Goal: Task Accomplishment & Management: Use online tool/utility

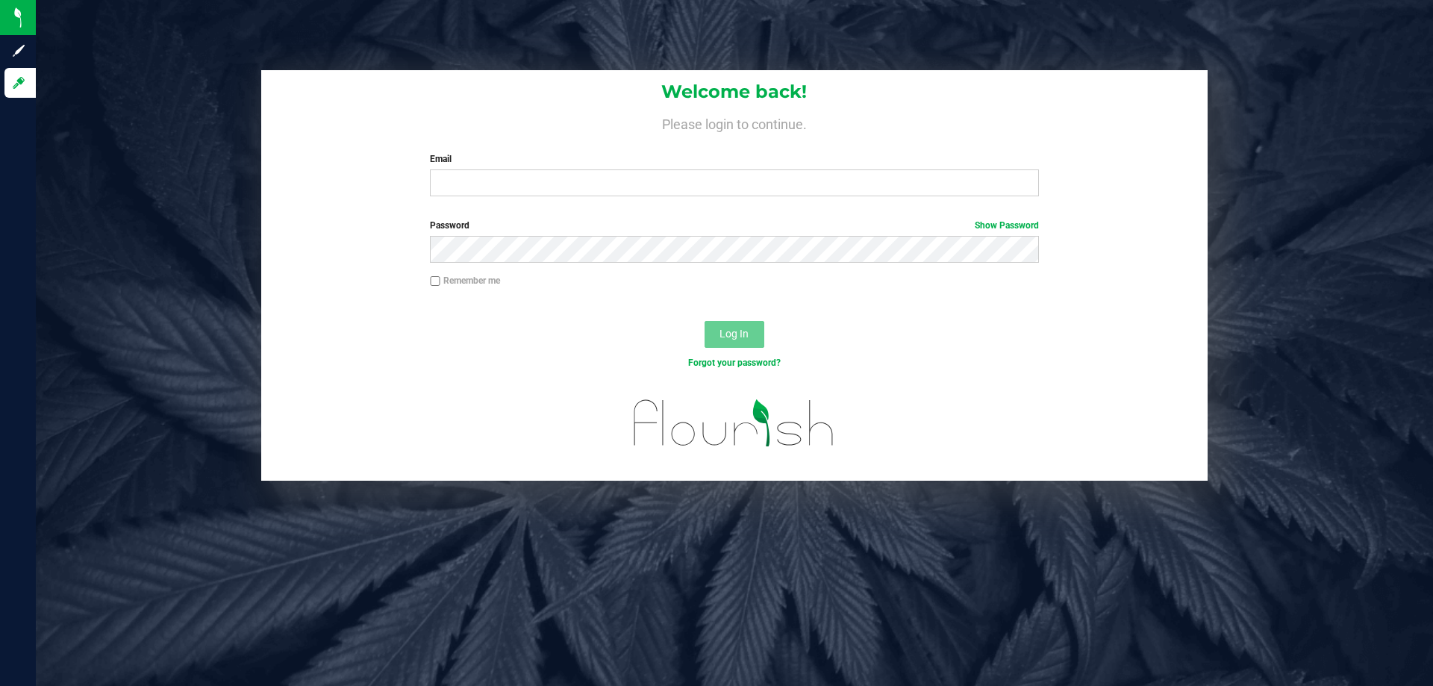
click at [523, 198] on div "Welcome back! Please login to continue. Email Required Please format your email…" at bounding box center [734, 139] width 946 height 138
click at [516, 192] on input "Email" at bounding box center [734, 182] width 608 height 27
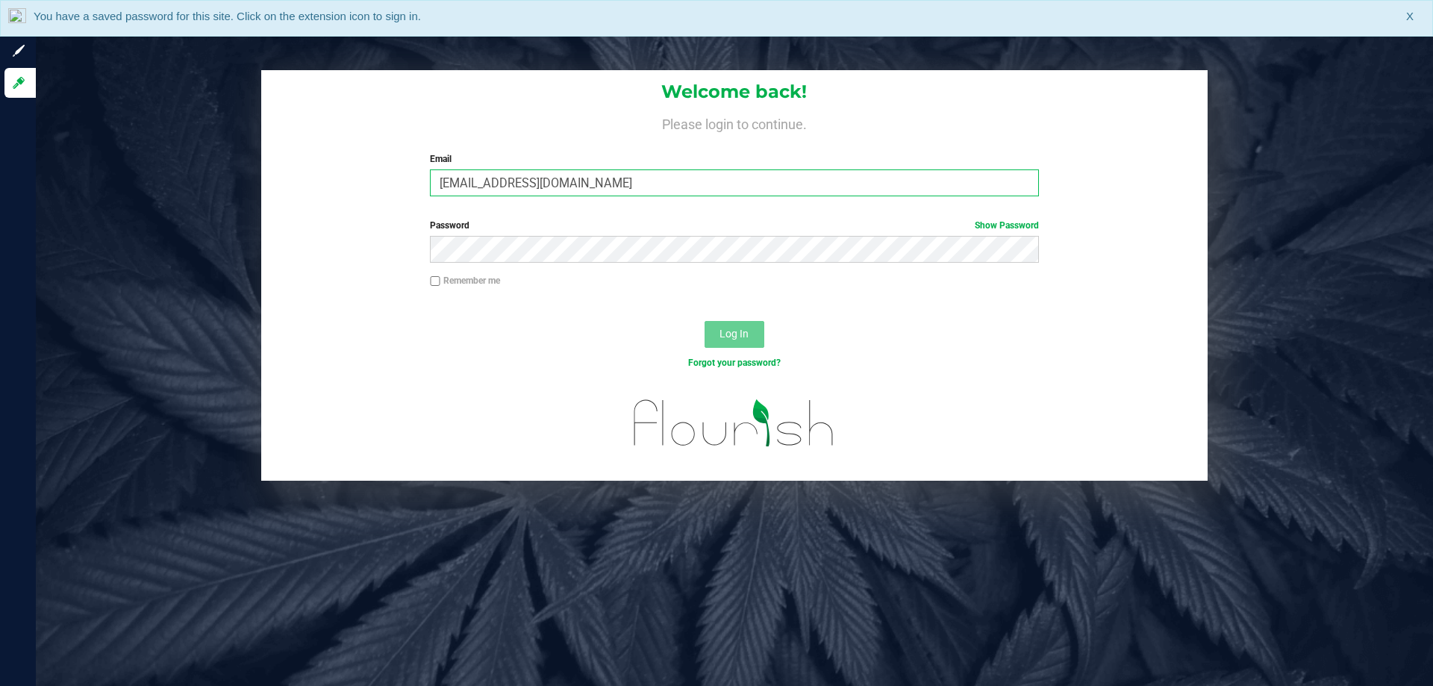
type input "[EMAIL_ADDRESS][DOMAIN_NAME]"
click at [704, 321] on button "Log In" at bounding box center [734, 334] width 60 height 27
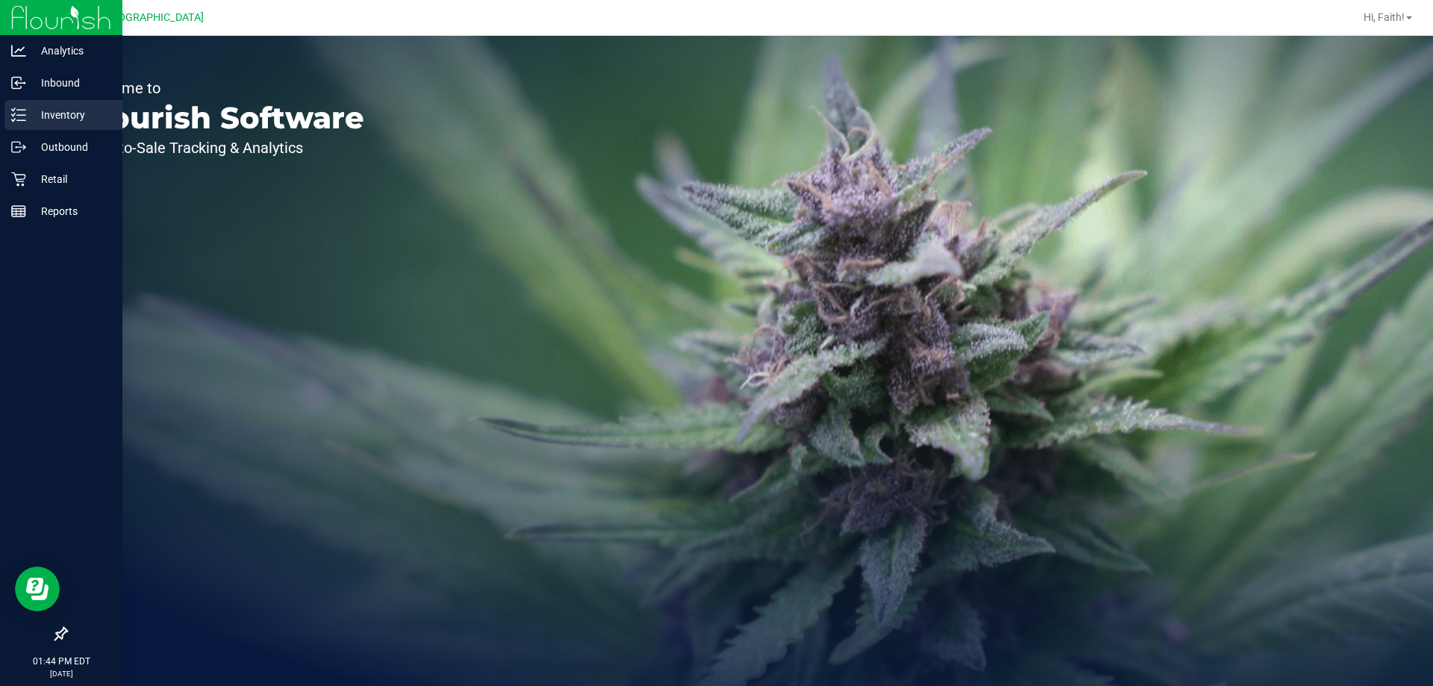
click at [65, 110] on p "Inventory" at bounding box center [71, 115] width 90 height 18
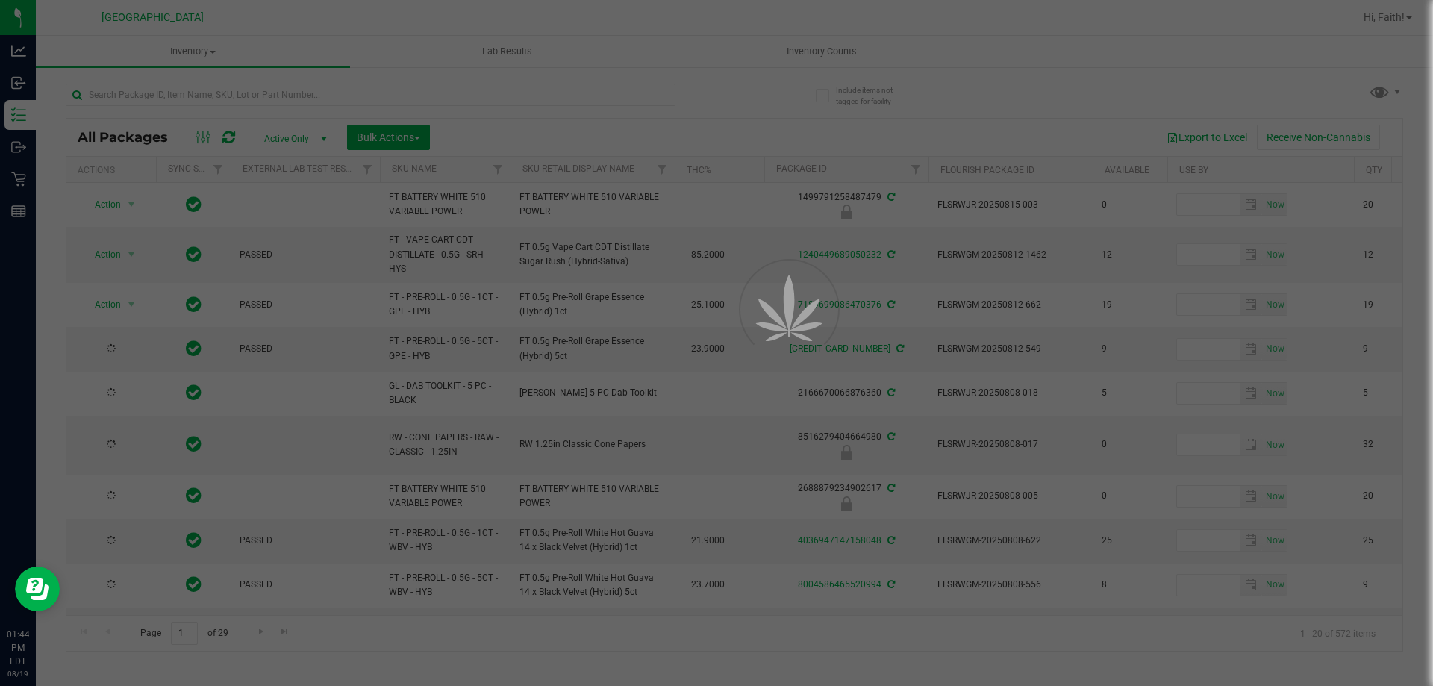
click at [211, 94] on div at bounding box center [716, 343] width 1433 height 686
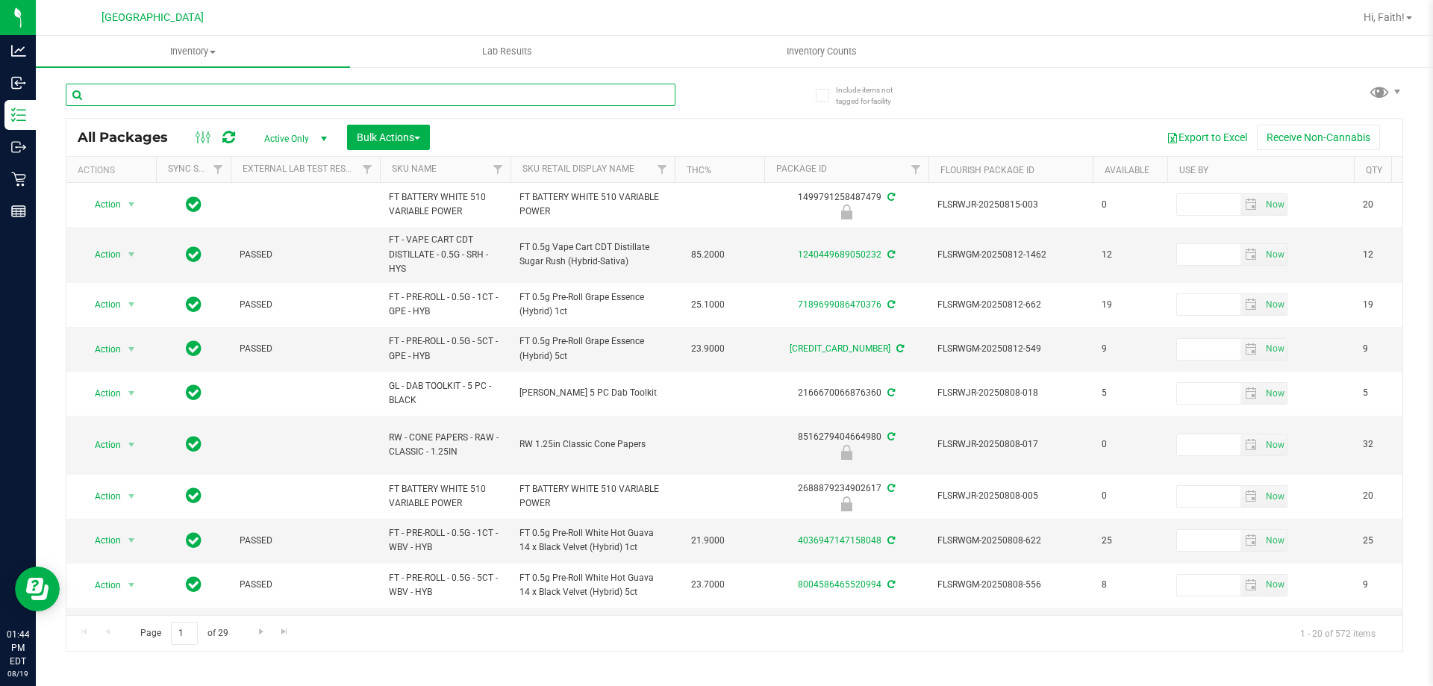
click at [166, 97] on input "text" at bounding box center [371, 95] width 610 height 22
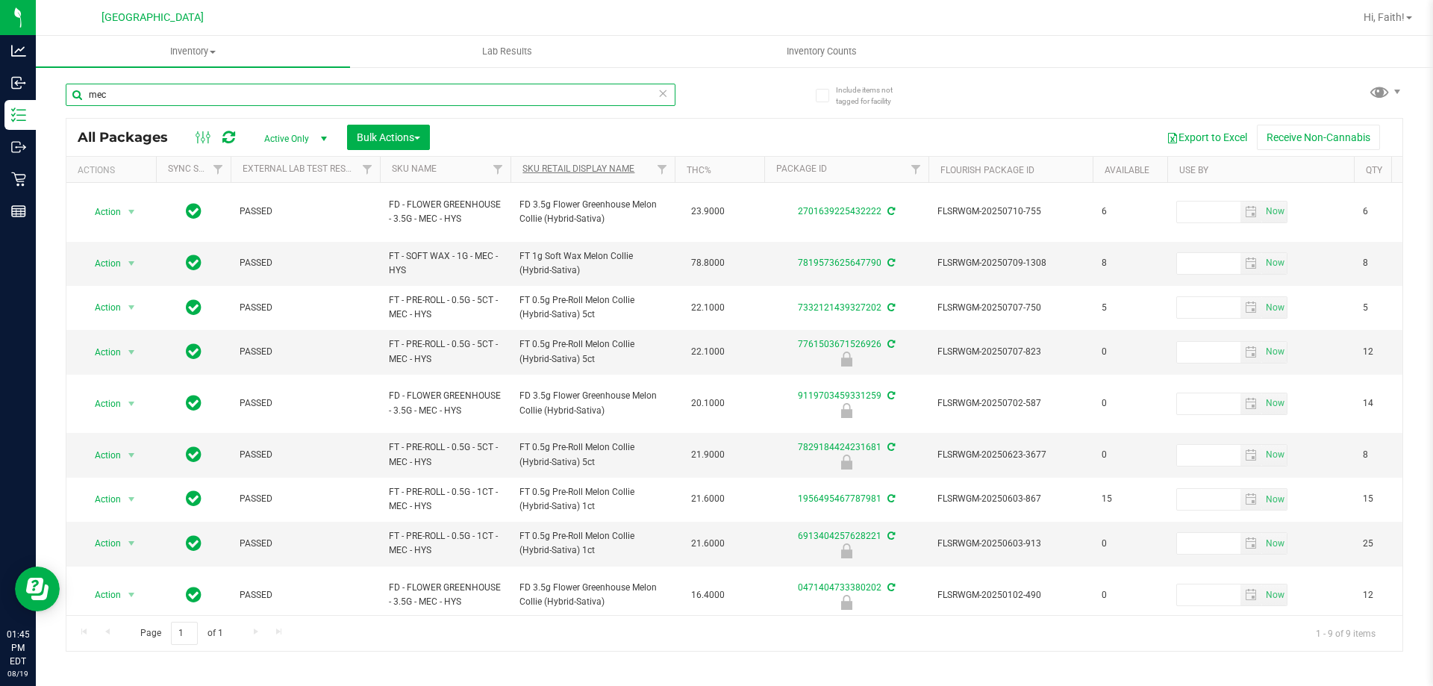
type input "mec"
click at [591, 169] on link "Sku Retail Display Name" at bounding box center [578, 168] width 112 height 10
click at [609, 164] on link "Sku Retail Display Name" at bounding box center [578, 168] width 112 height 10
click at [607, 170] on link "Sku Retail Display Name" at bounding box center [578, 168] width 112 height 10
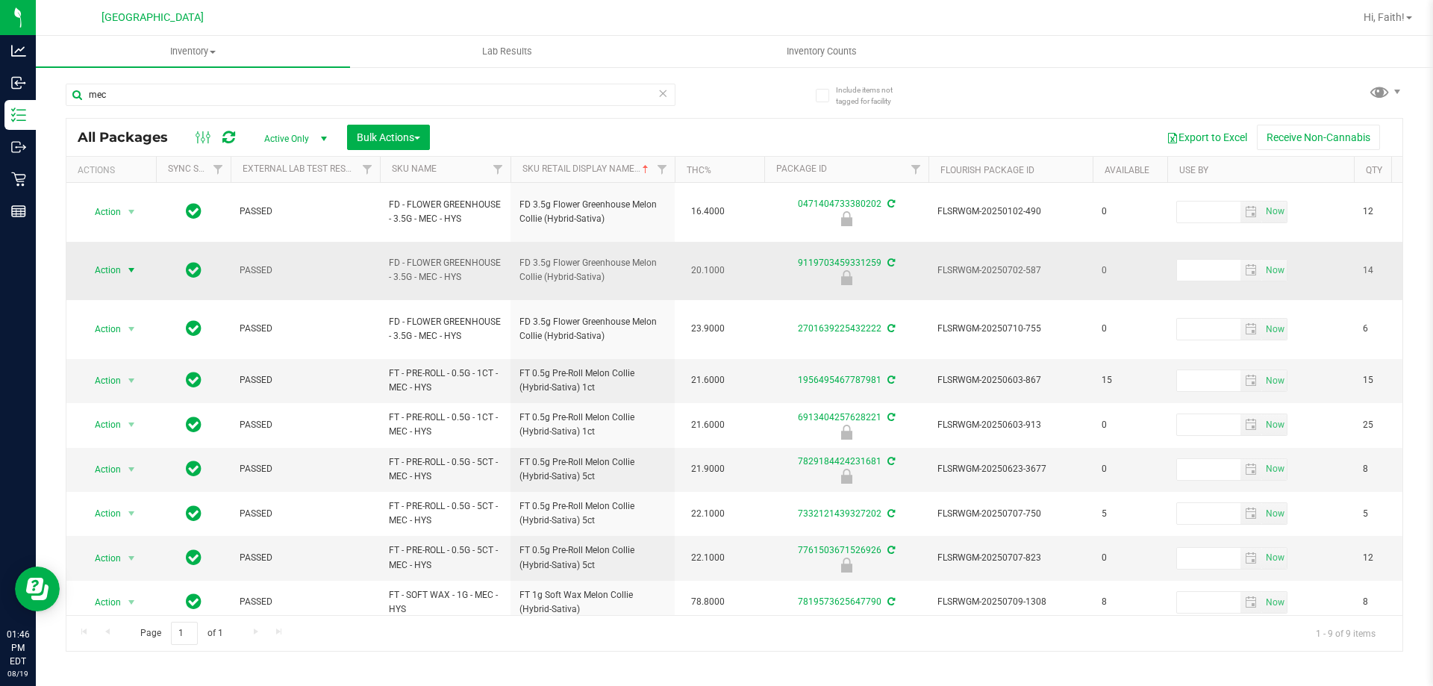
click at [126, 260] on span "select" at bounding box center [131, 270] width 19 height 21
click at [137, 415] on li "Unlock package" at bounding box center [130, 426] width 96 height 22
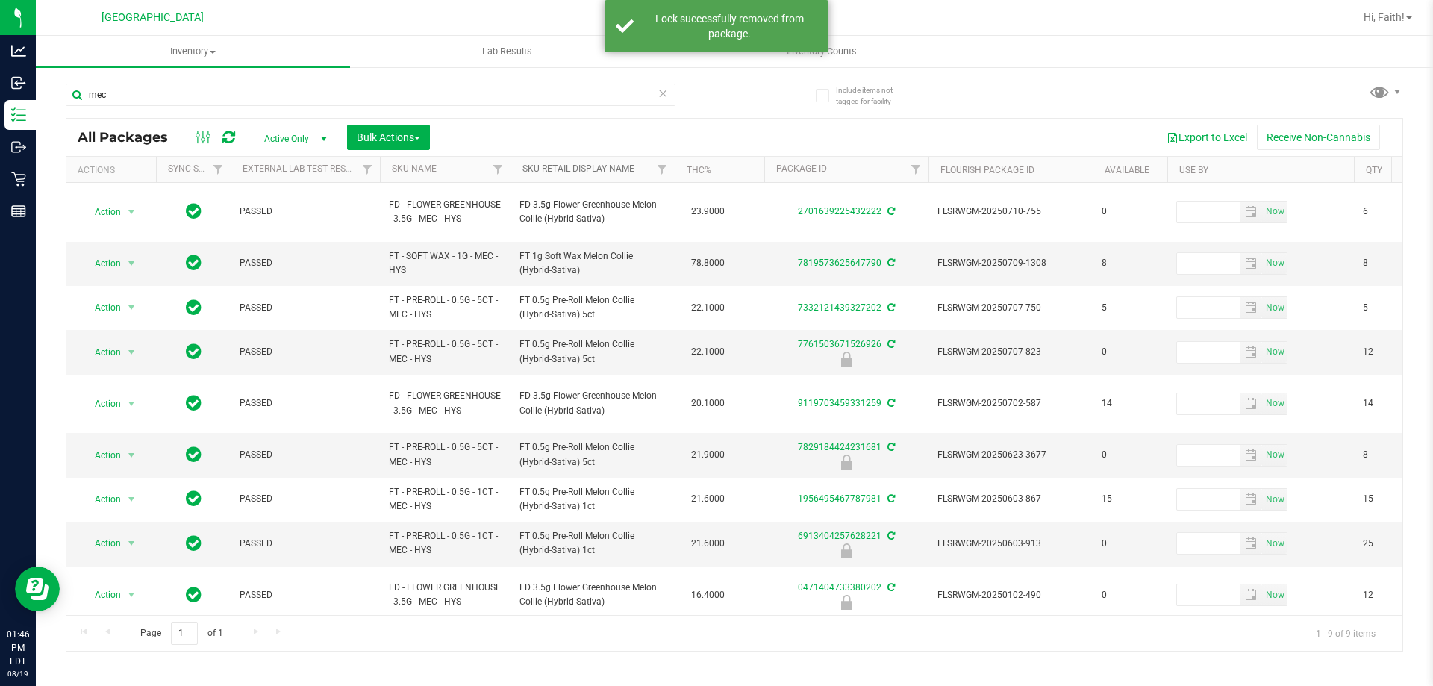
click at [544, 170] on link "Sku Retail Display Name" at bounding box center [578, 168] width 112 height 10
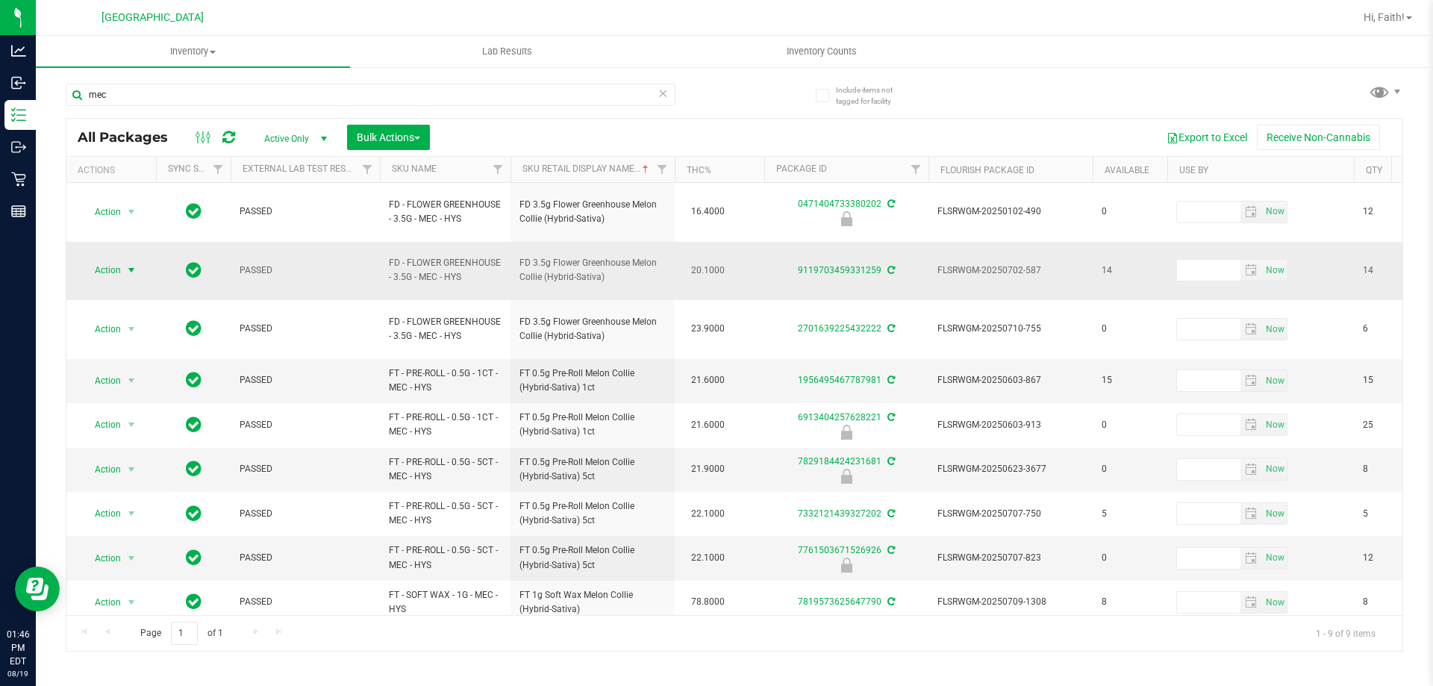
click at [118, 260] on span "Action" at bounding box center [101, 270] width 40 height 21
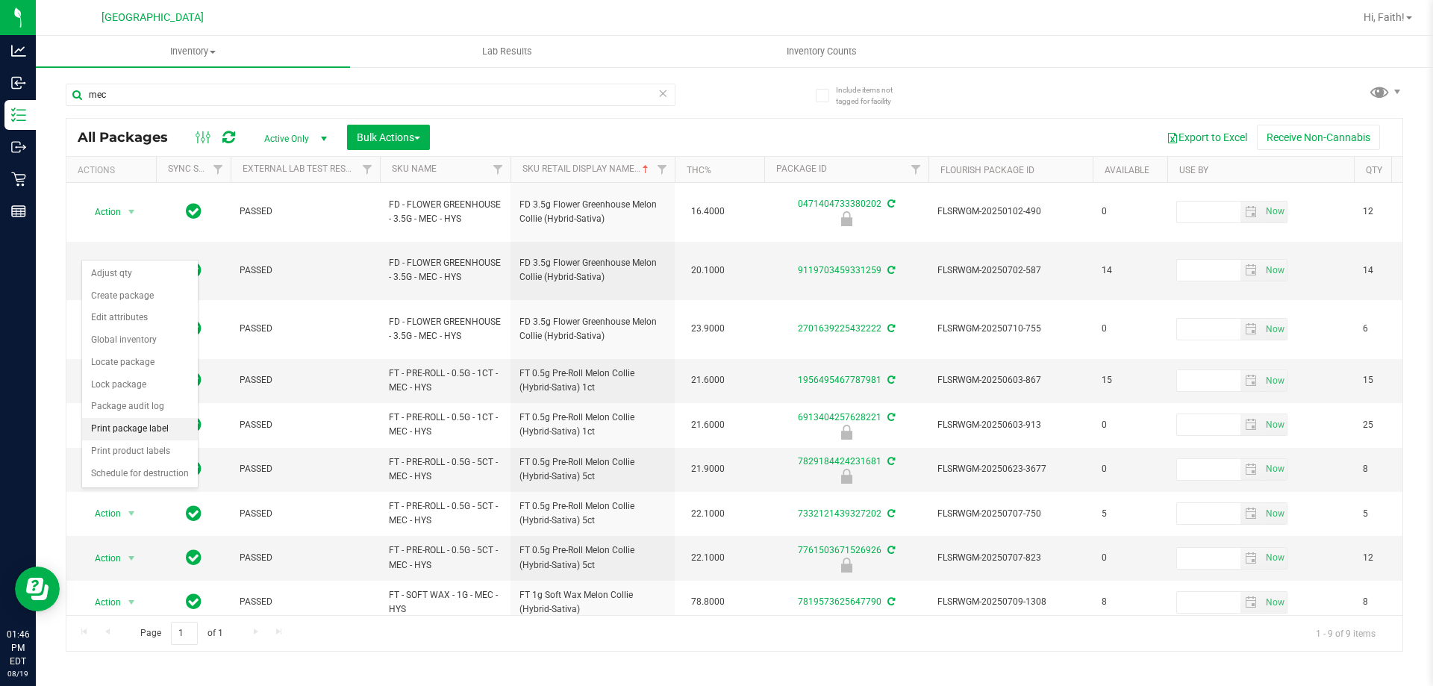
click at [152, 432] on li "Print package label" at bounding box center [140, 429] width 116 height 22
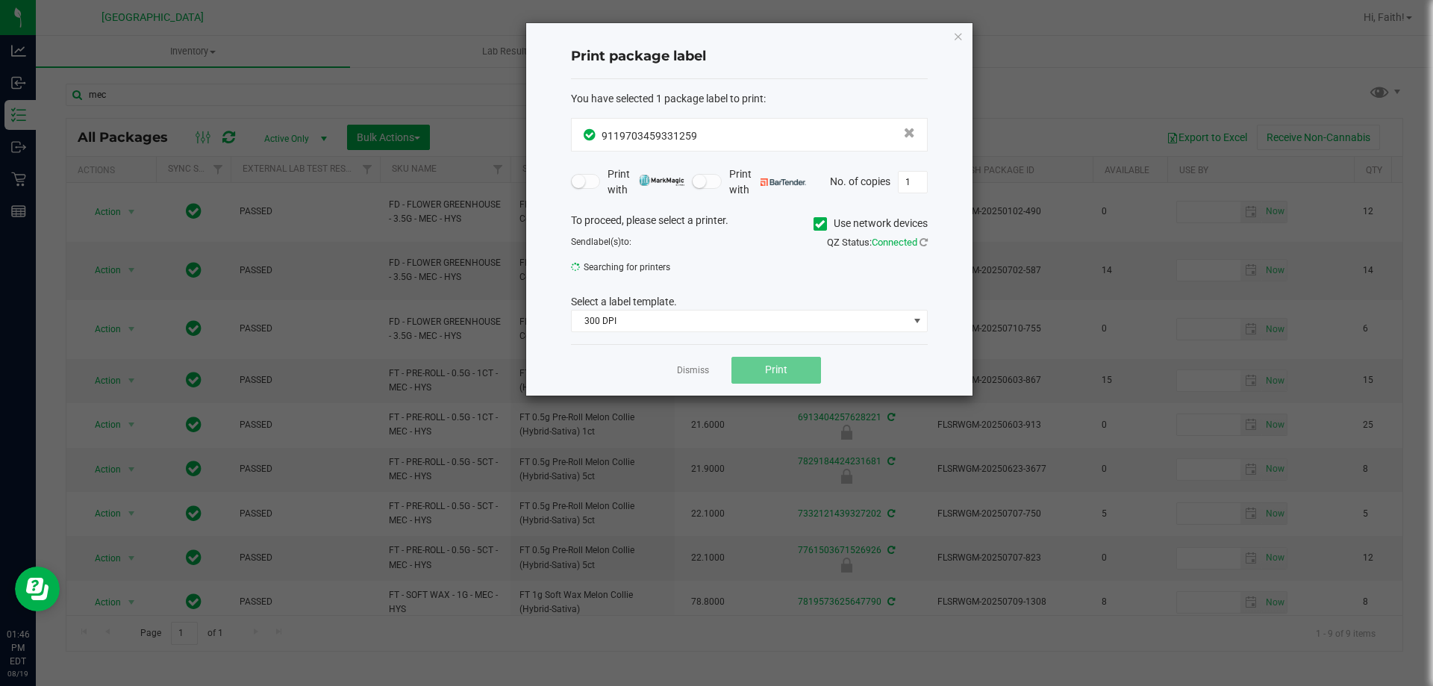
click at [712, 304] on div "Select a label template." at bounding box center [749, 302] width 379 height 16
click at [712, 313] on span "300 DPI" at bounding box center [740, 320] width 337 height 21
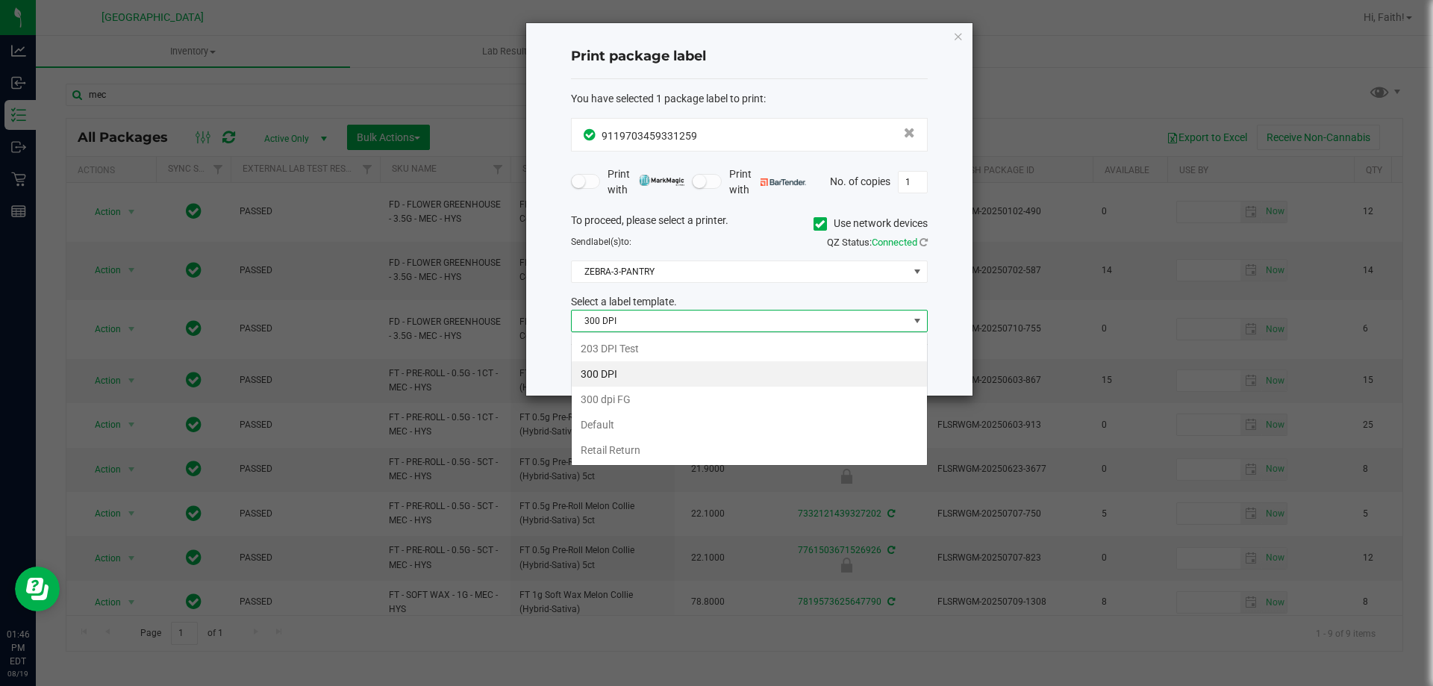
scroll to position [22, 357]
click at [634, 336] on li "203 DPI Test" at bounding box center [749, 348] width 355 height 25
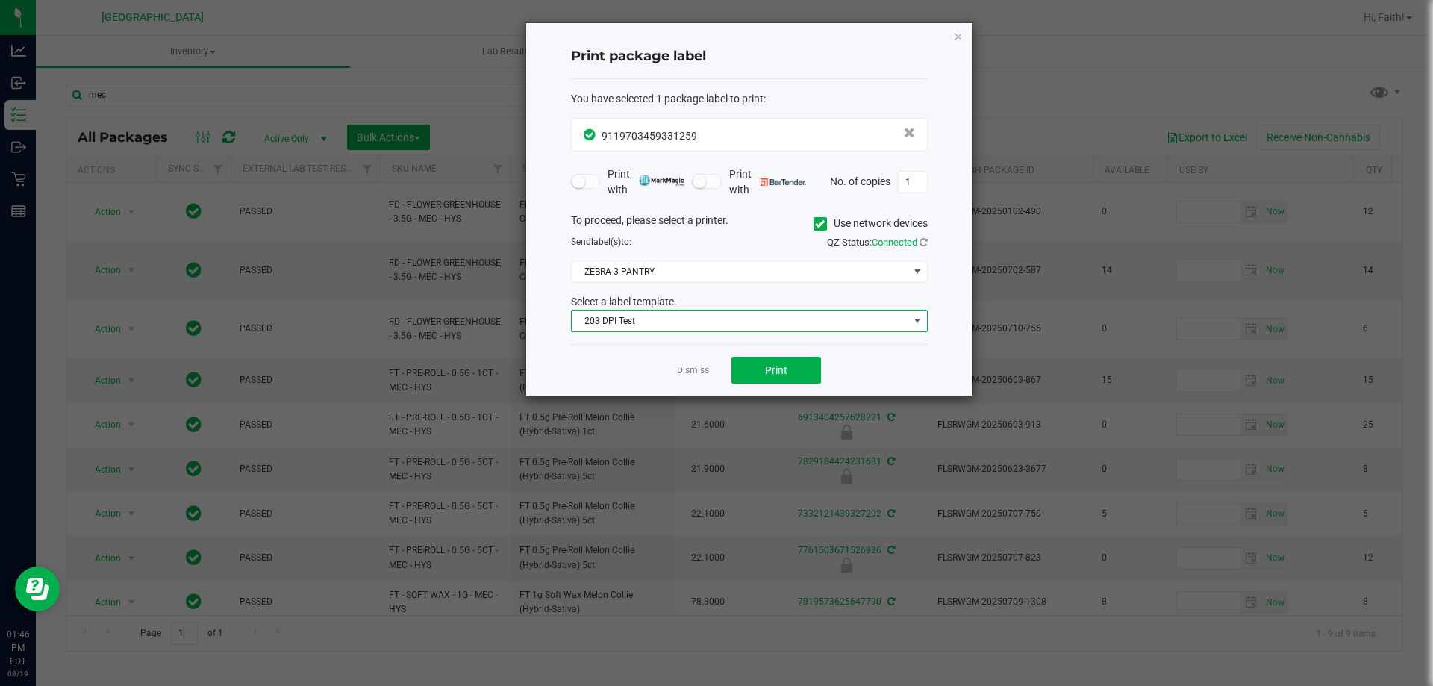
click at [613, 284] on div "To proceed, please select a printer. Use network devices Send label(s) to: QZ S…" at bounding box center [749, 273] width 357 height 120
click at [607, 269] on span "ZEBRA-3-PANTRY" at bounding box center [740, 271] width 337 height 21
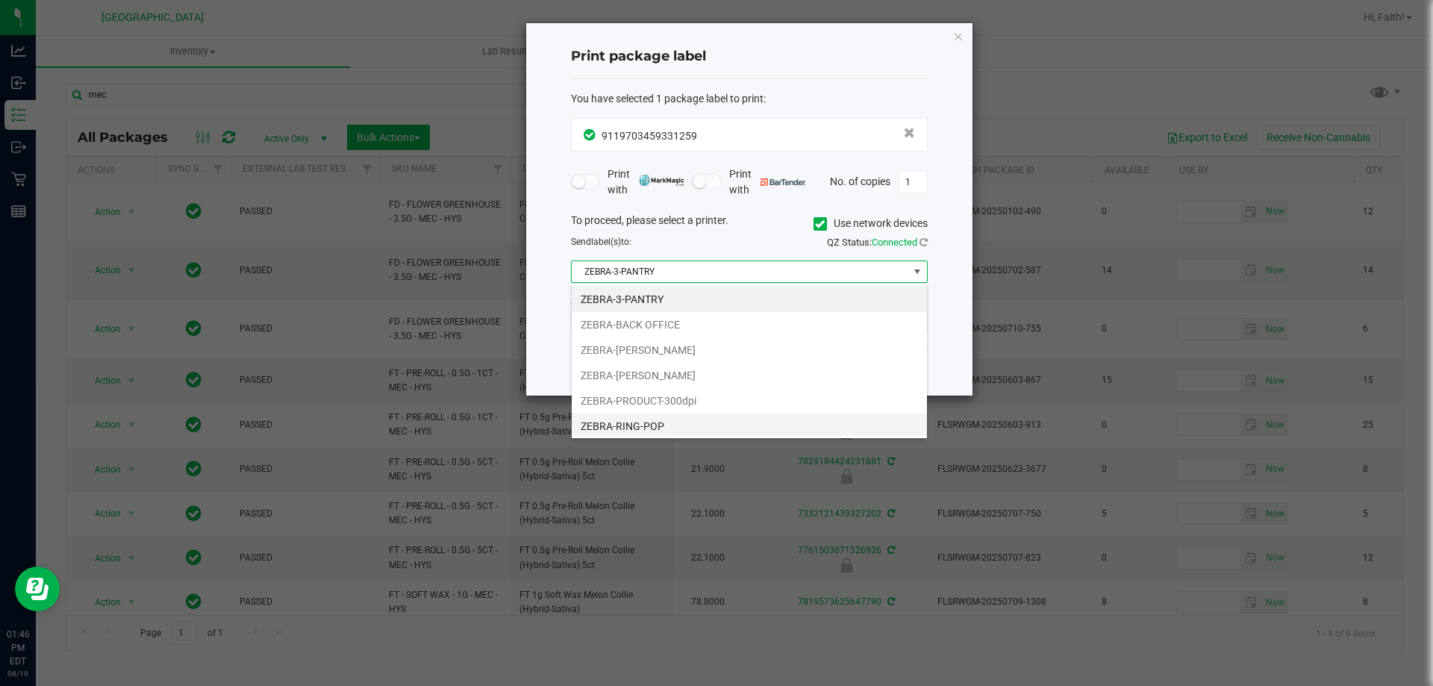
click at [661, 422] on li "ZEBRA-RING-POP" at bounding box center [749, 425] width 355 height 25
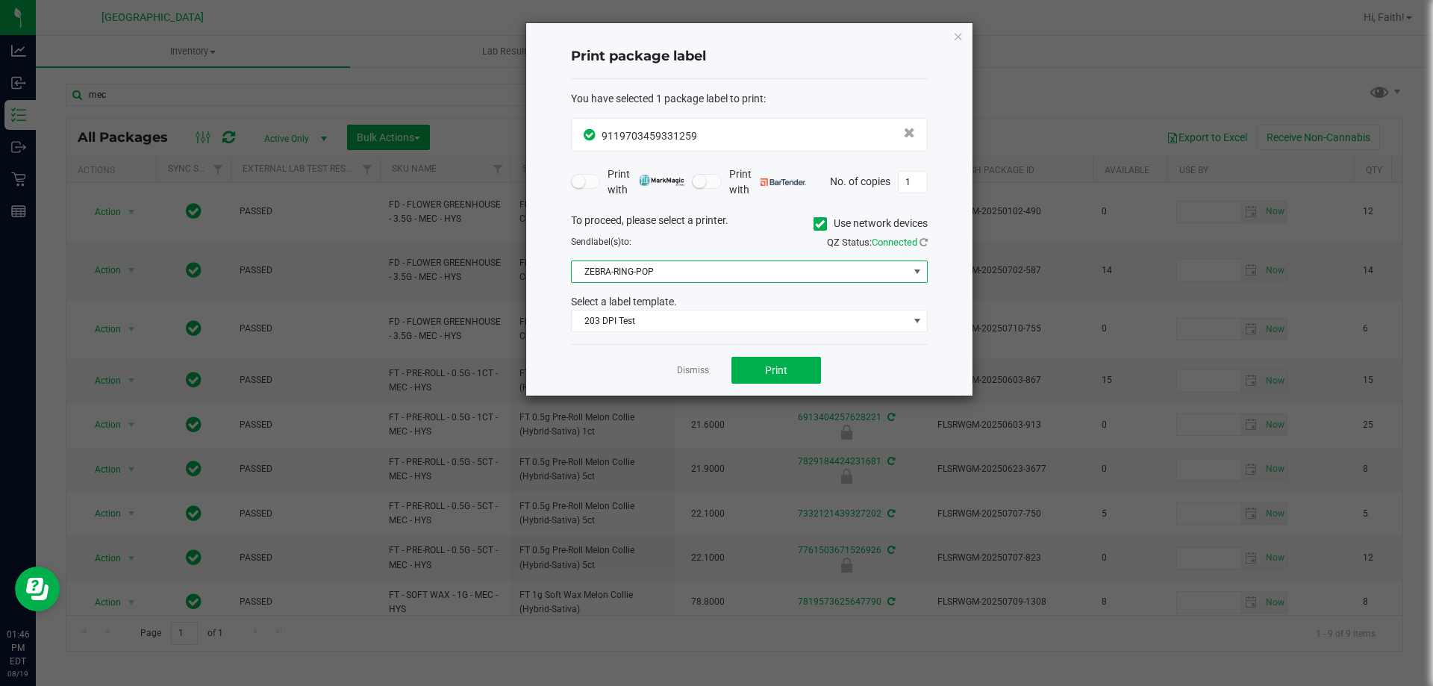
click at [702, 268] on span "ZEBRA-RING-POP" at bounding box center [740, 271] width 337 height 21
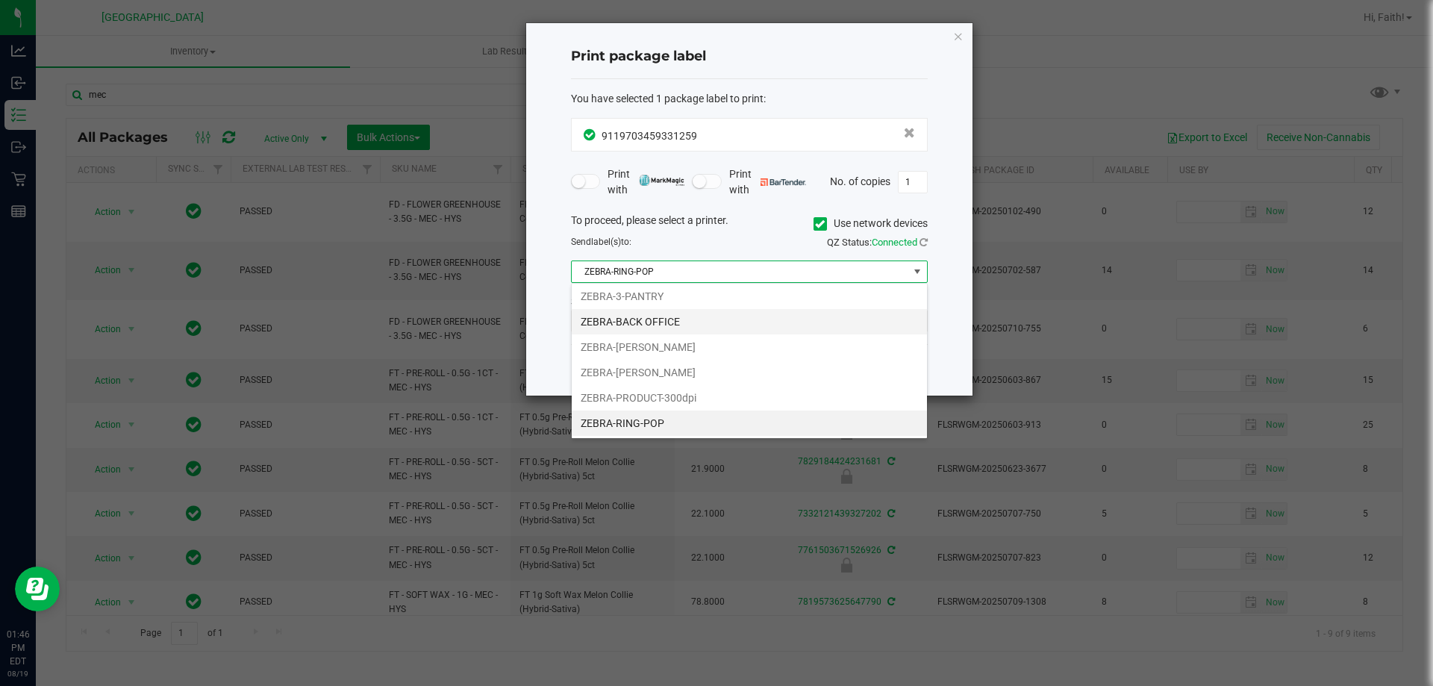
click at [663, 316] on li "ZEBRA-BACK OFFICE" at bounding box center [749, 321] width 355 height 25
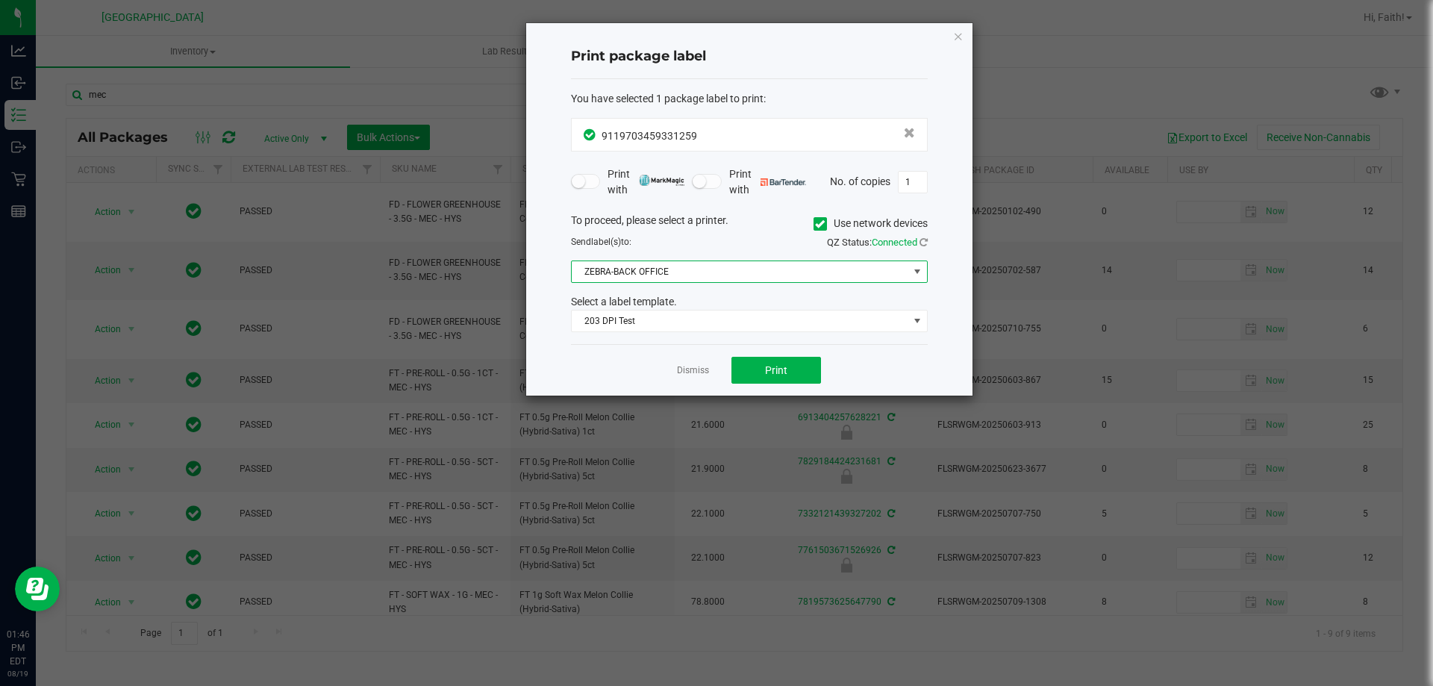
click at [781, 390] on div "Dismiss Print" at bounding box center [749, 369] width 357 height 51
click at [772, 367] on span "Print" at bounding box center [776, 370] width 22 height 12
click at [967, 35] on div "Print package label You have selected 1 package label to print : 91197034593312…" at bounding box center [749, 209] width 446 height 372
click at [963, 35] on div "Print package label You have selected 1 package label to print : 91197034593312…" at bounding box center [749, 209] width 446 height 372
click at [953, 39] on icon "button" at bounding box center [958, 36] width 10 height 18
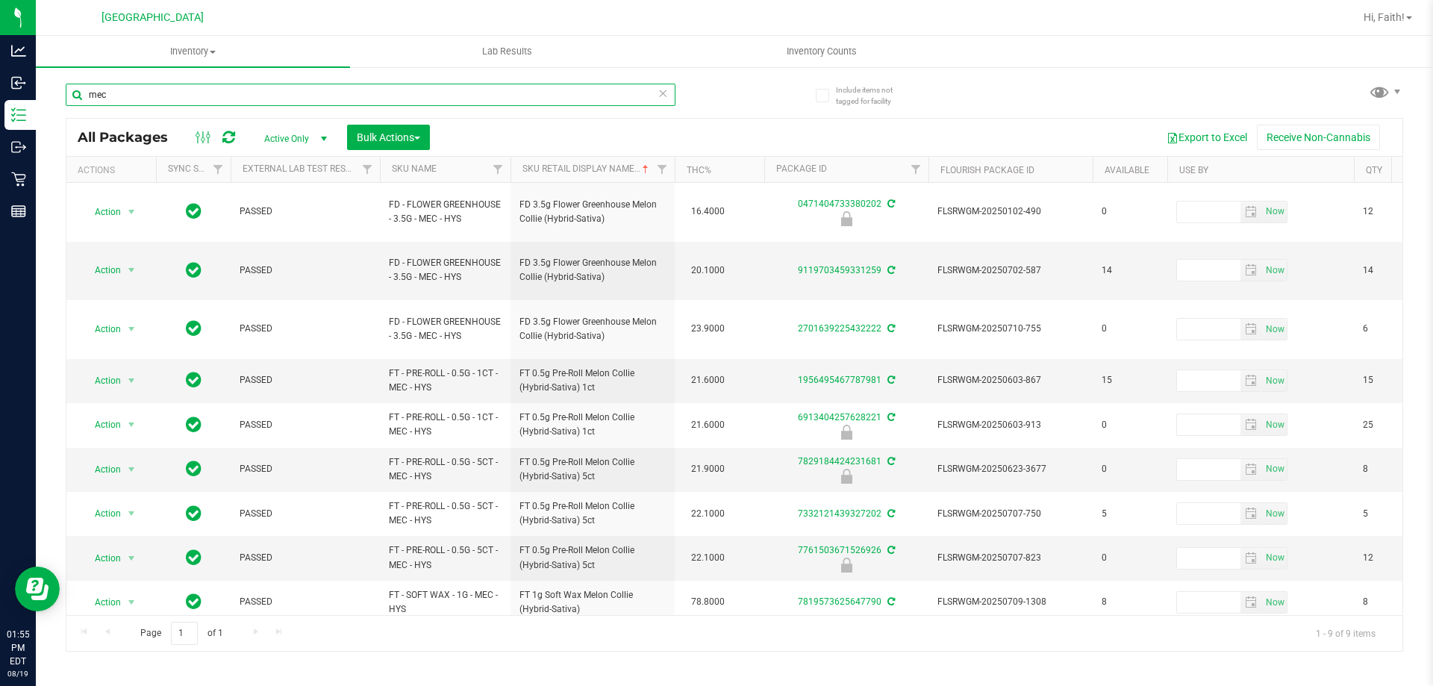
click at [635, 86] on input "mec" at bounding box center [371, 95] width 610 height 22
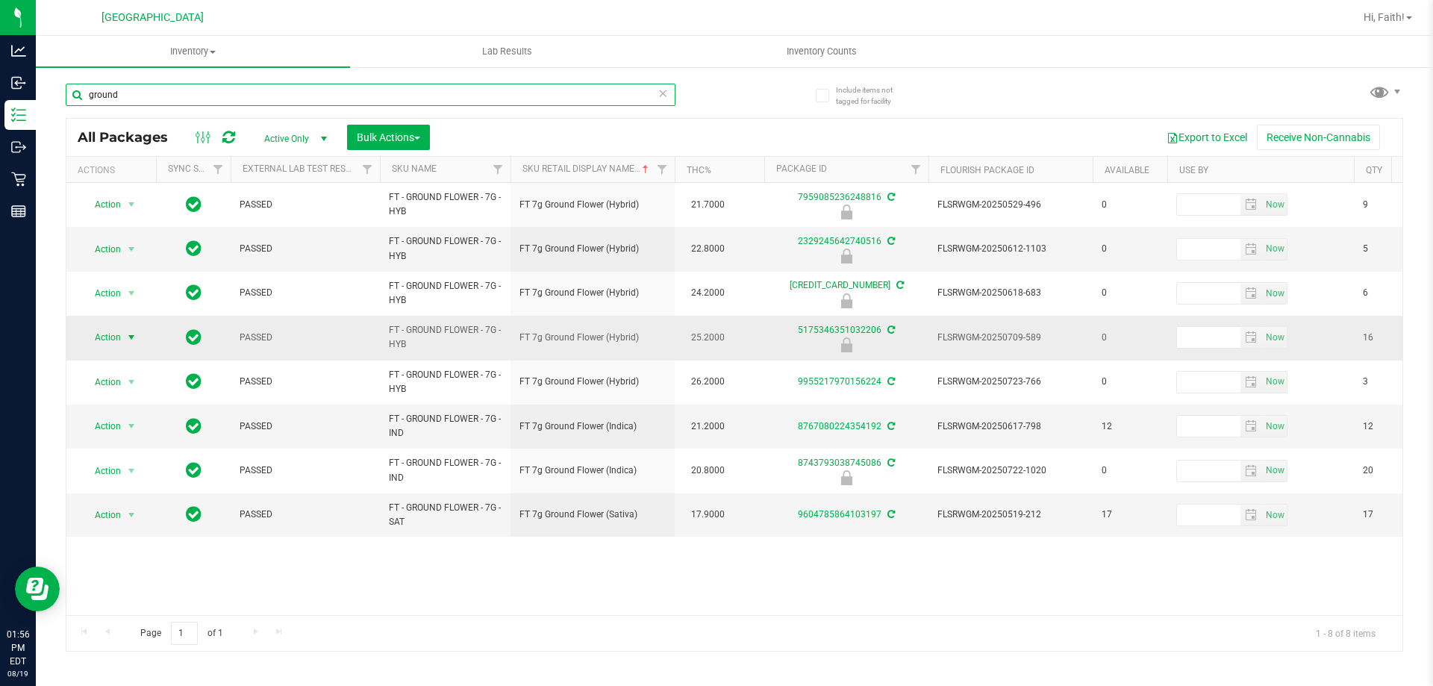
type input "ground"
click at [116, 336] on span "Action" at bounding box center [101, 337] width 40 height 21
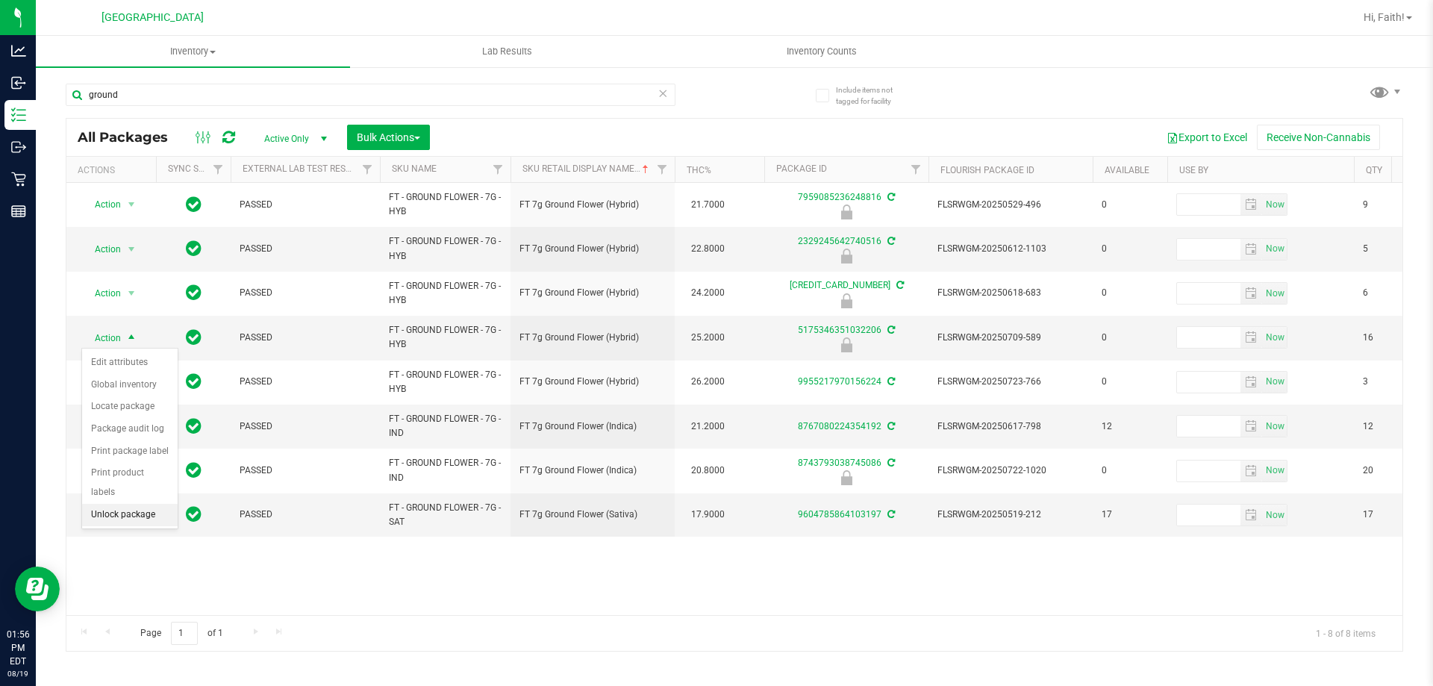
click at [134, 504] on li "Unlock package" at bounding box center [130, 515] width 96 height 22
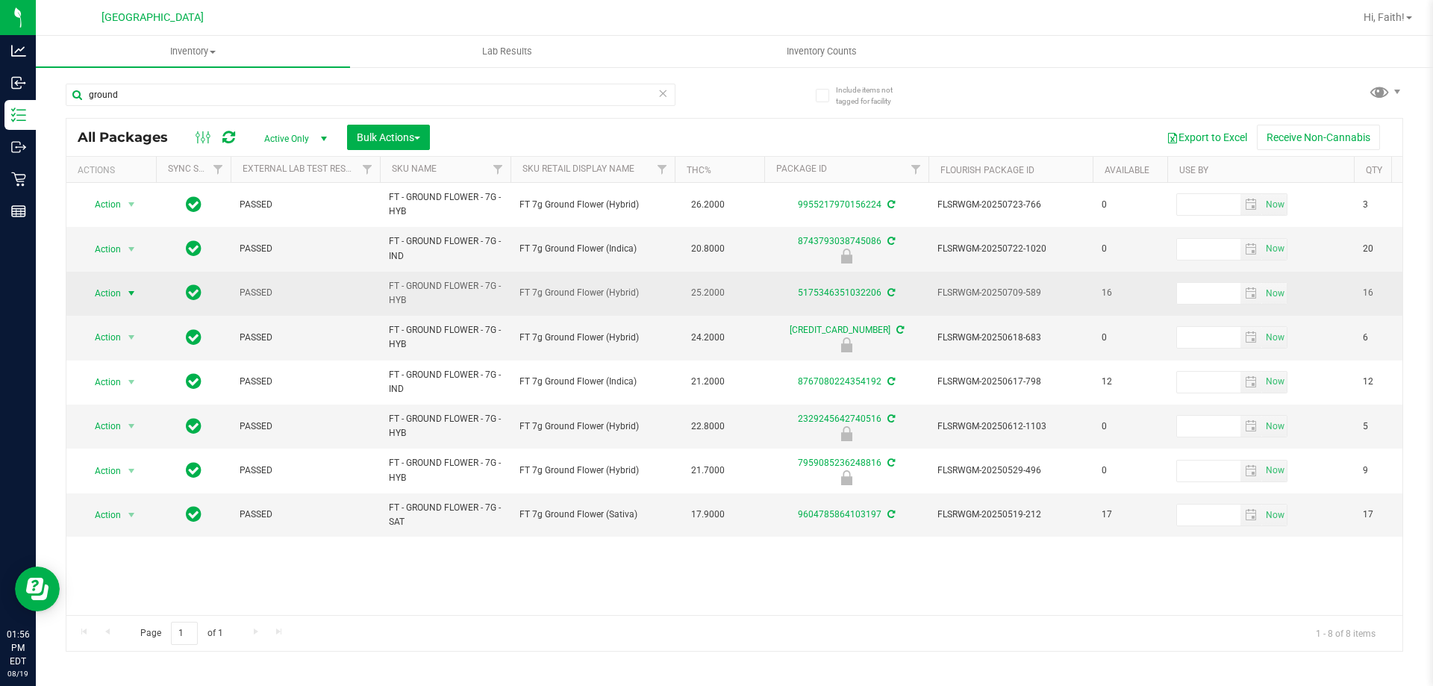
click at [136, 298] on span "select" at bounding box center [131, 293] width 12 height 12
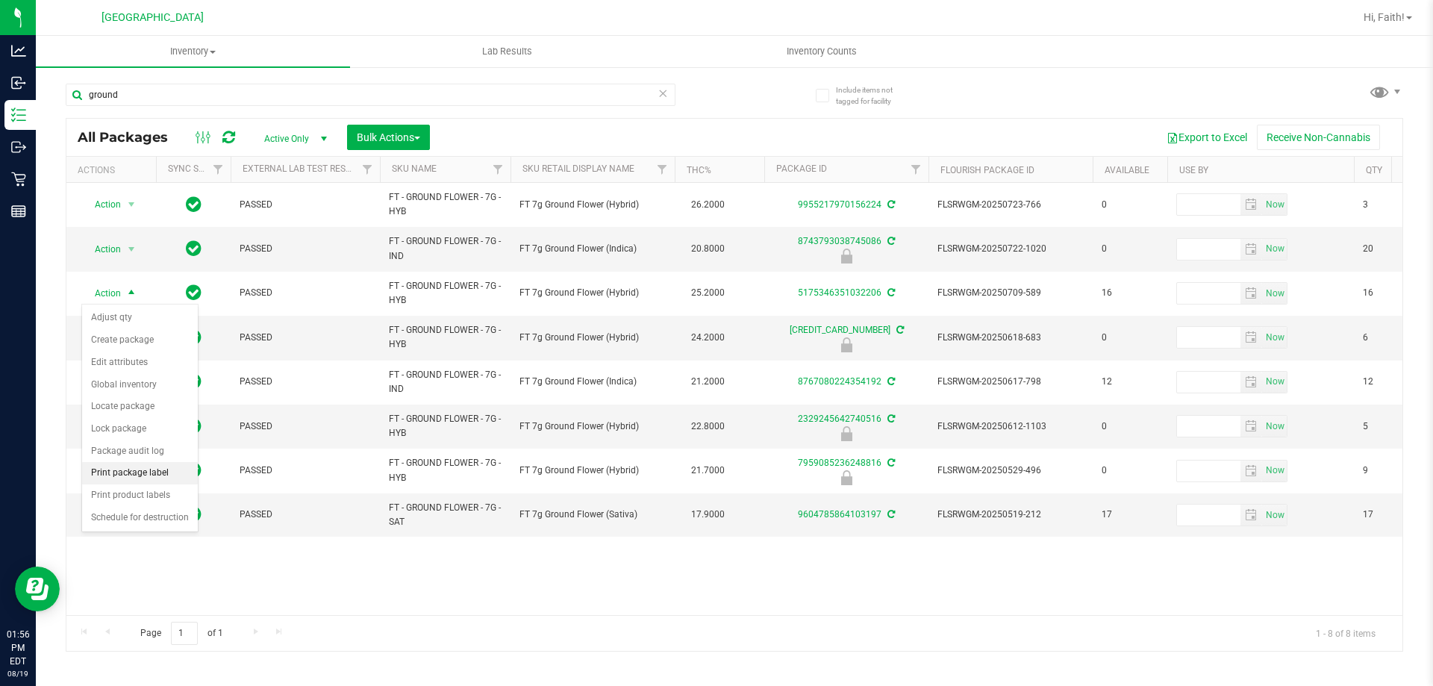
click at [135, 472] on li "Print package label" at bounding box center [140, 473] width 116 height 22
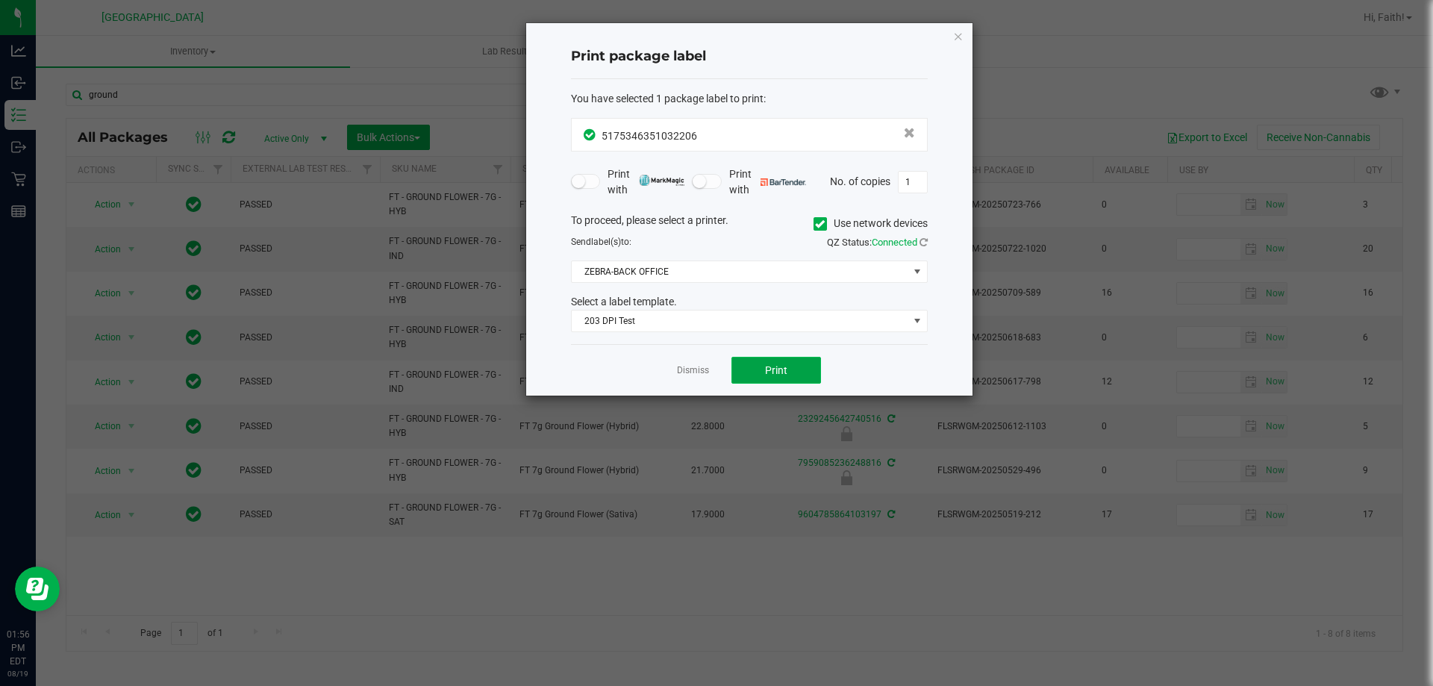
click at [798, 378] on button "Print" at bounding box center [776, 370] width 90 height 27
click at [957, 36] on icon "button" at bounding box center [958, 36] width 10 height 18
